Goal: Task Accomplishment & Management: Manage account settings

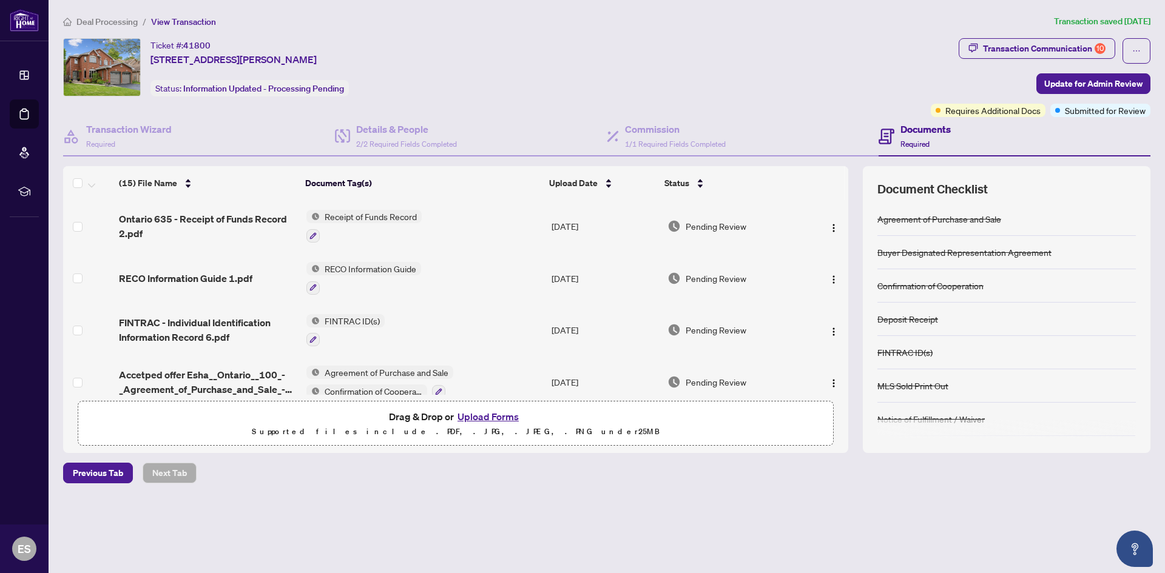
scroll to position [121, 0]
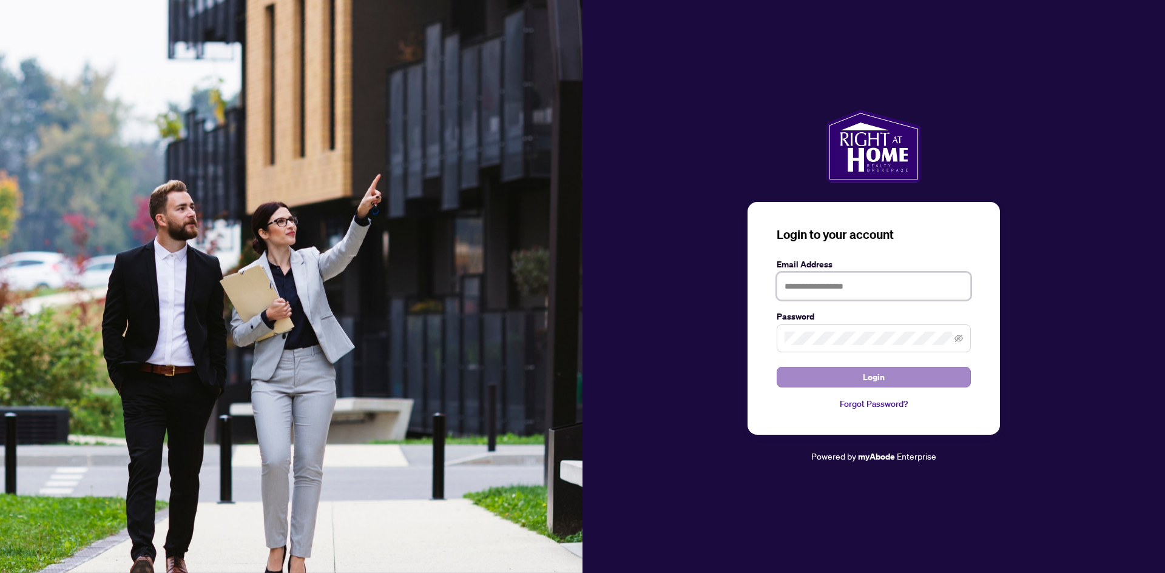
type input "**********"
click at [835, 374] on button "Login" at bounding box center [874, 377] width 194 height 21
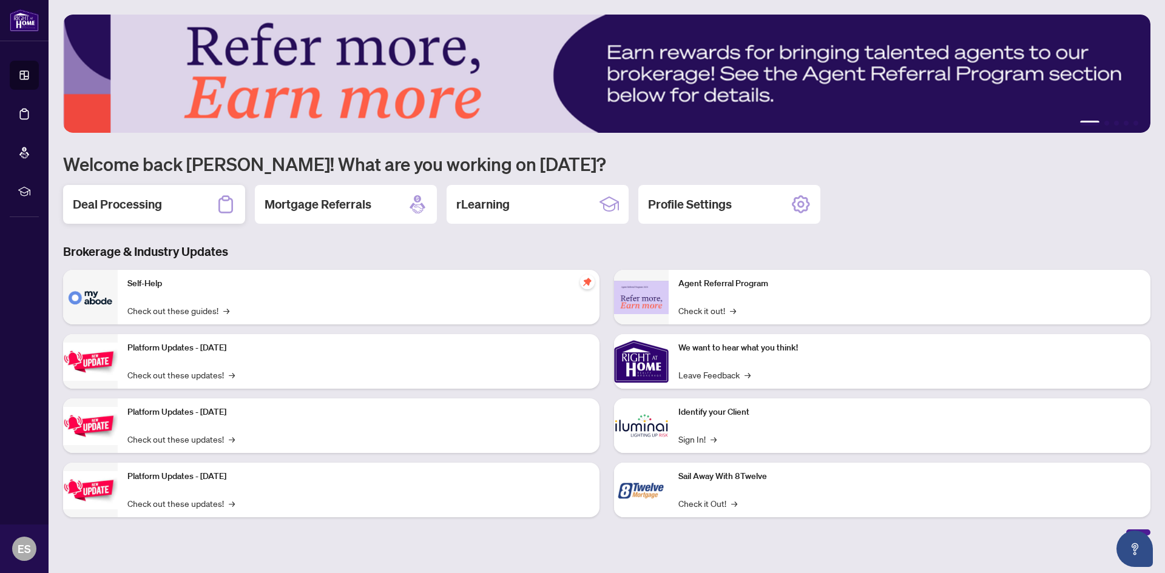
click at [149, 211] on h2 "Deal Processing" at bounding box center [117, 204] width 89 height 17
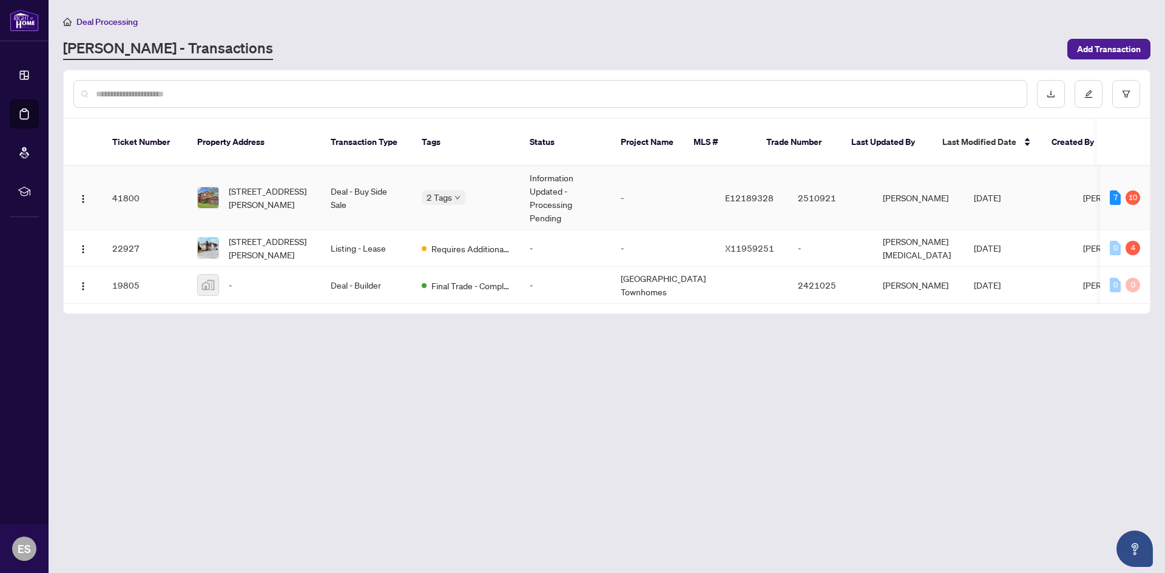
click at [353, 181] on td "Deal - Buy Side Sale" at bounding box center [366, 198] width 91 height 64
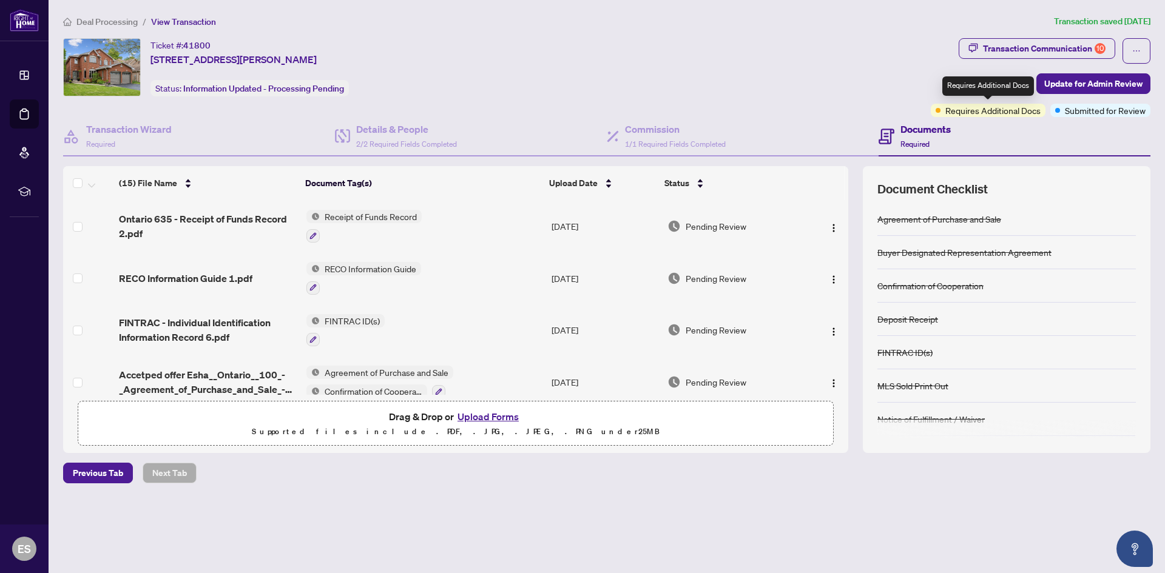
click at [983, 110] on span "Requires Additional Docs" at bounding box center [992, 110] width 95 height 13
click at [782, 74] on div "Ticket #: 41800 [STREET_ADDRESS][PERSON_NAME] Status: Information Updated - Pro…" at bounding box center [494, 67] width 863 height 58
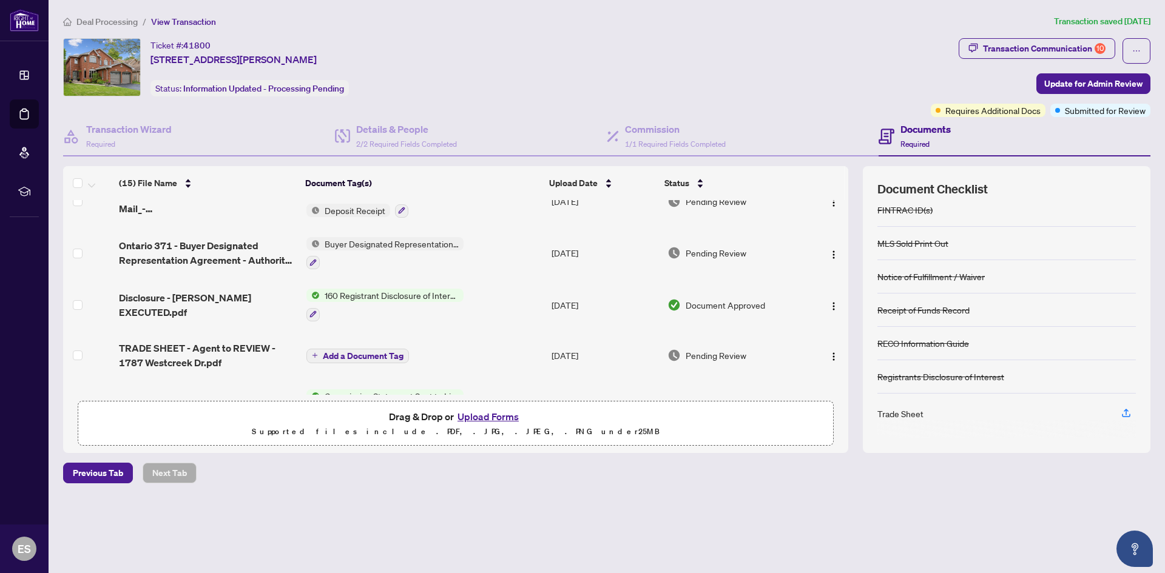
scroll to position [243, 0]
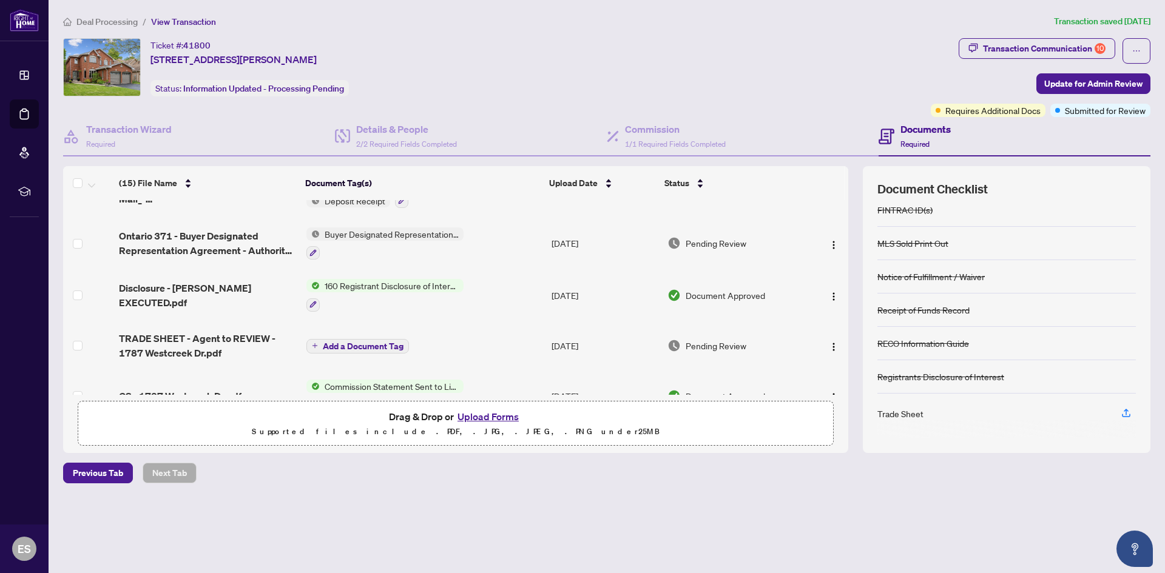
click at [903, 133] on h4 "Documents" at bounding box center [925, 129] width 50 height 15
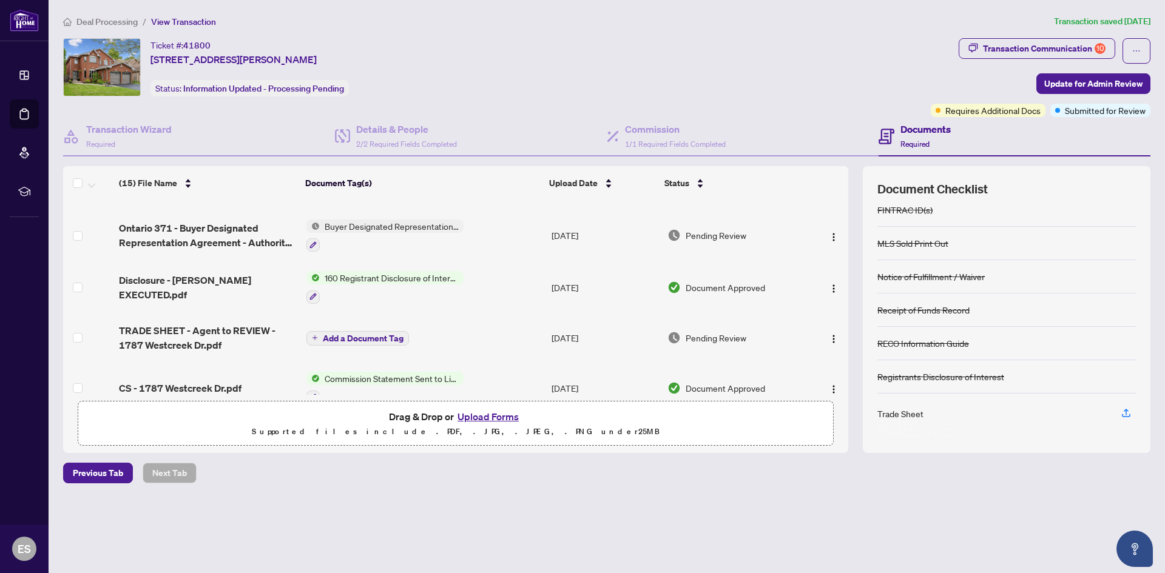
scroll to position [218, 0]
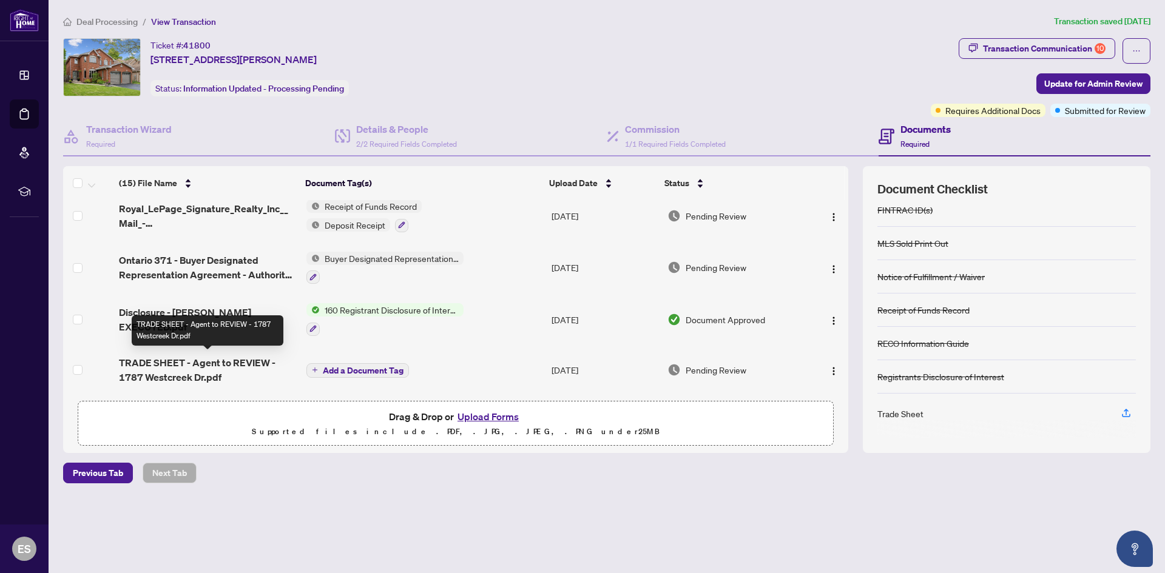
click at [242, 360] on span "TRADE SHEET - Agent to REVIEW - 1787 Westcreek Dr.pdf" at bounding box center [208, 370] width 178 height 29
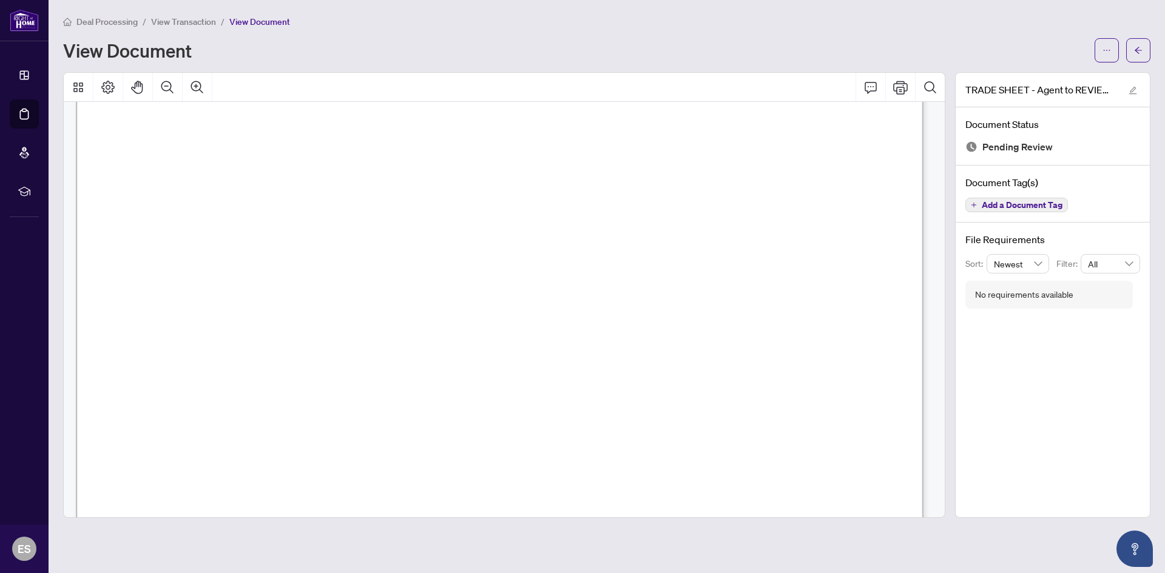
scroll to position [182, 0]
